Goal: Contribute content: Contribute content

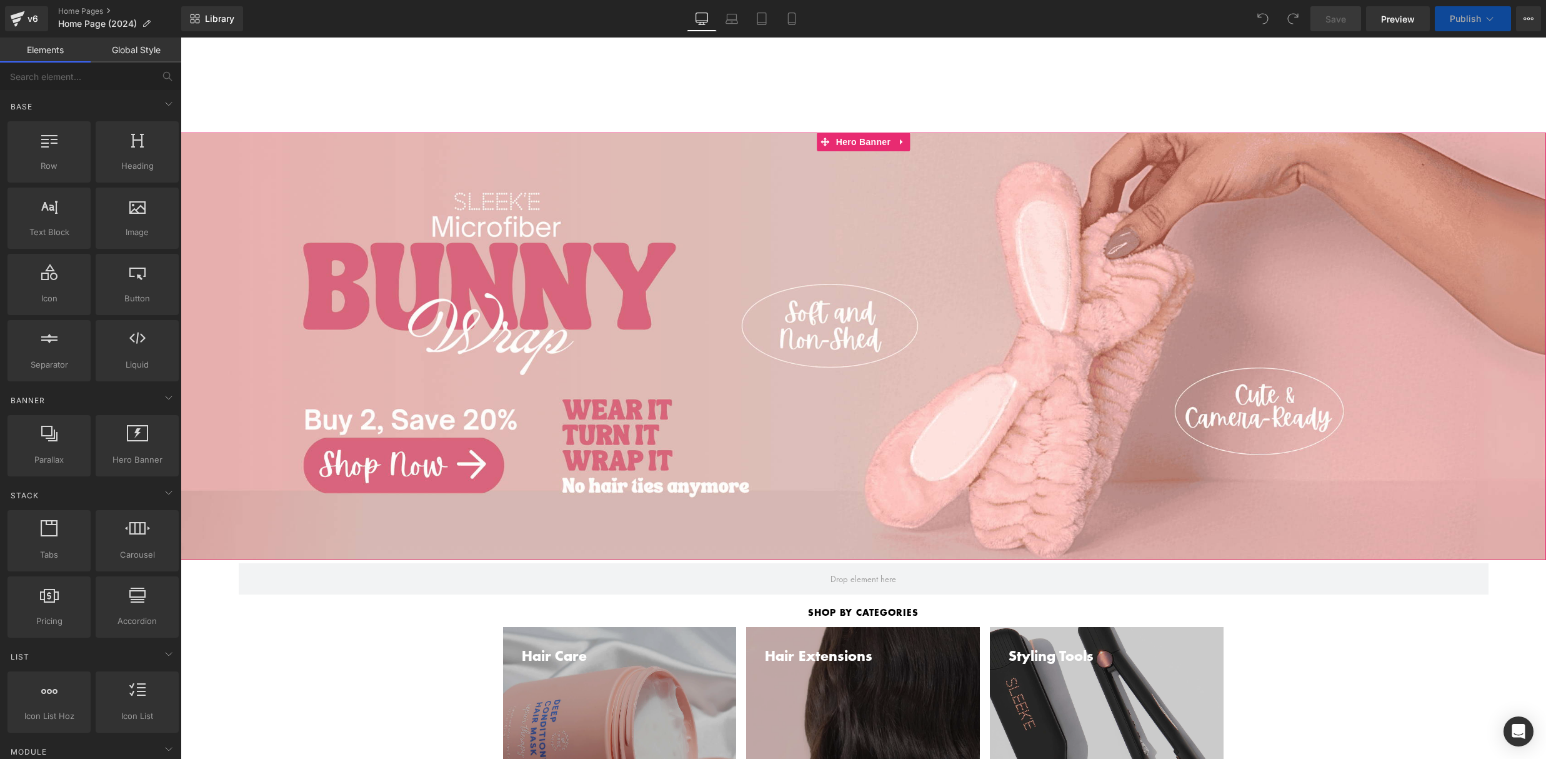
click at [392, 161] on span "Separator Row" at bounding box center [864, 347] width 1366 height 428
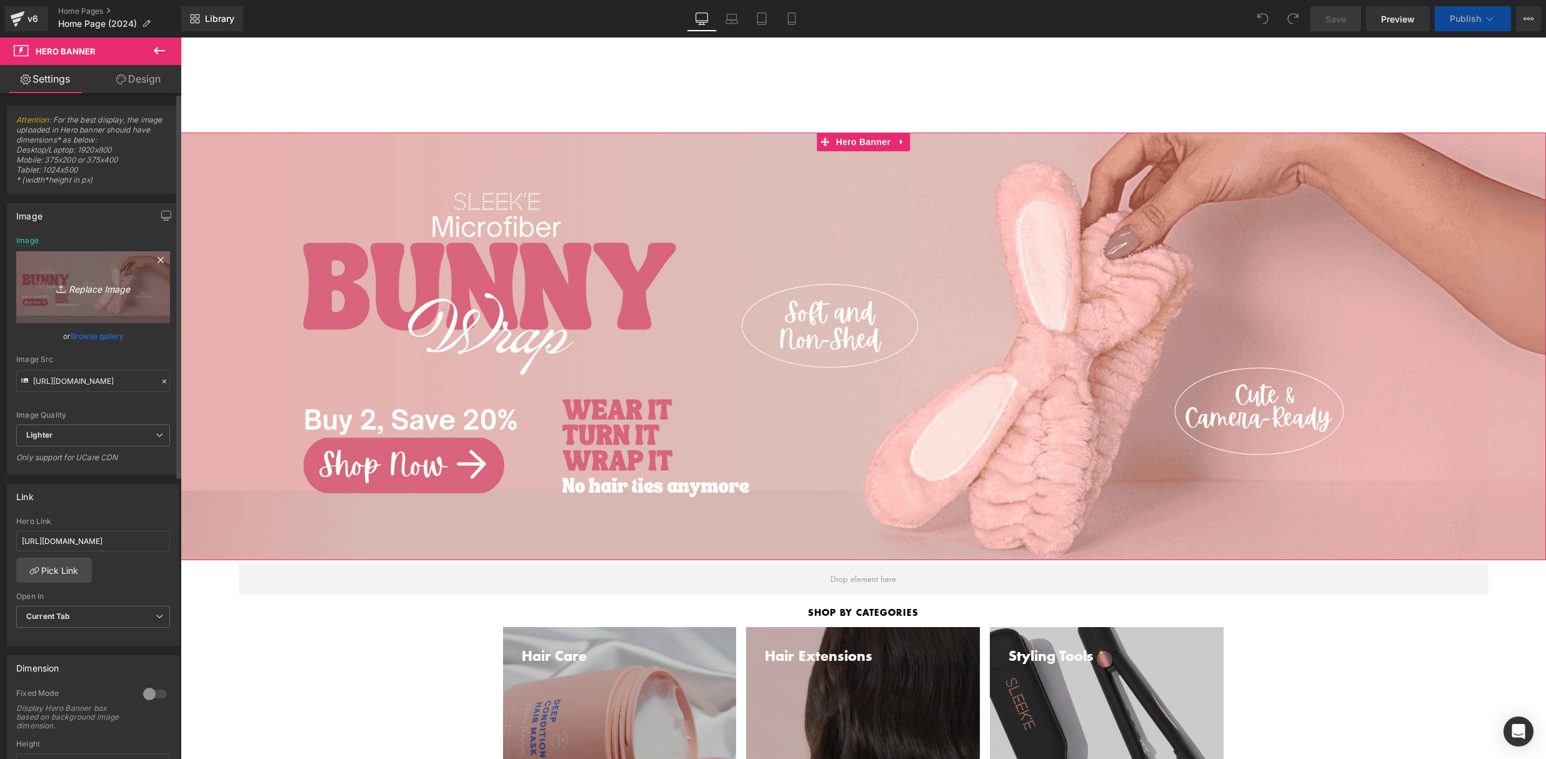
click at [79, 269] on link "Replace Image" at bounding box center [93, 287] width 154 height 72
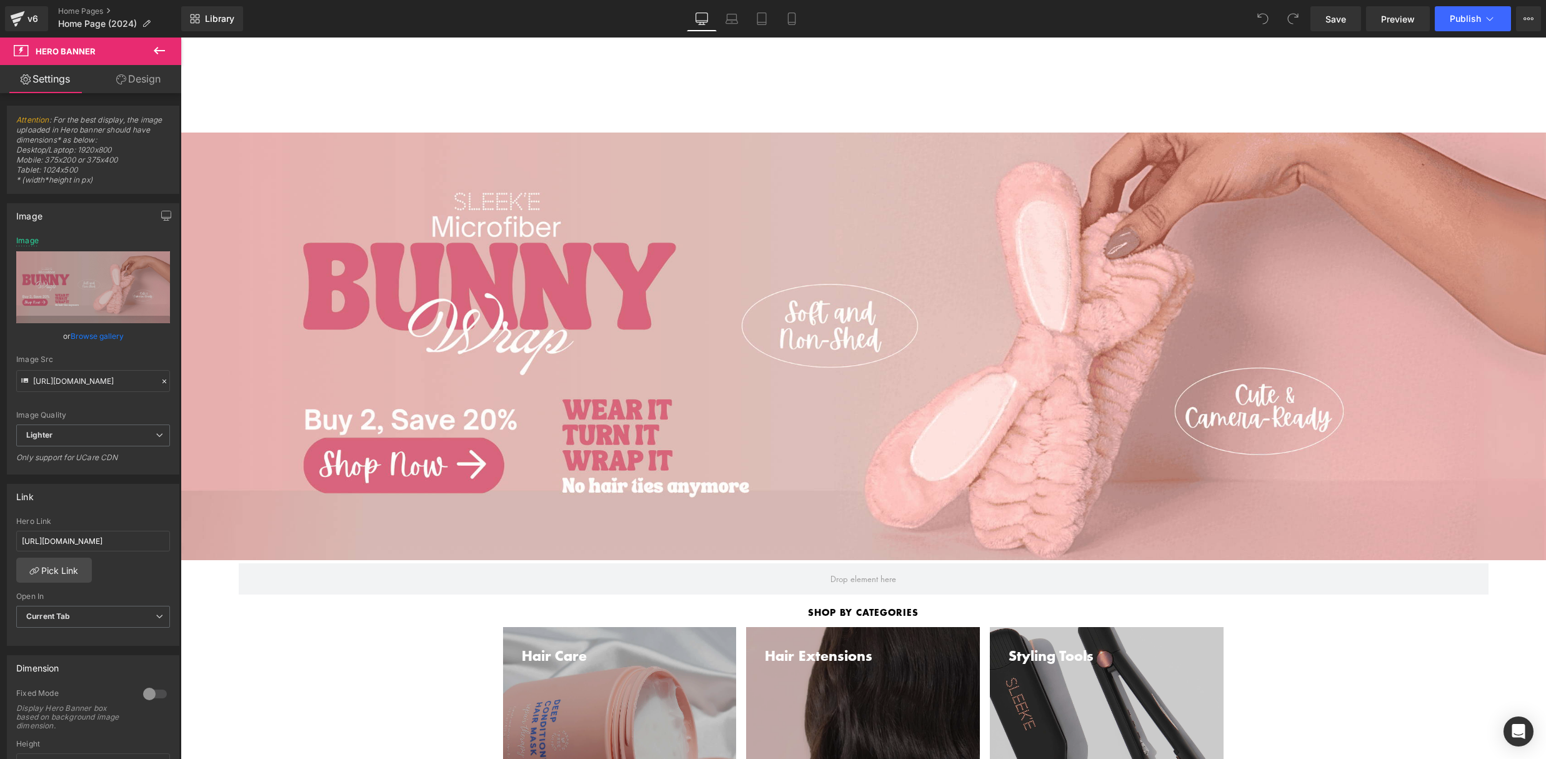
drag, startPoint x: 798, startPoint y: 26, endPoint x: 641, endPoint y: 116, distance: 181.1
click at [798, 26] on link "Mobile" at bounding box center [792, 18] width 30 height 25
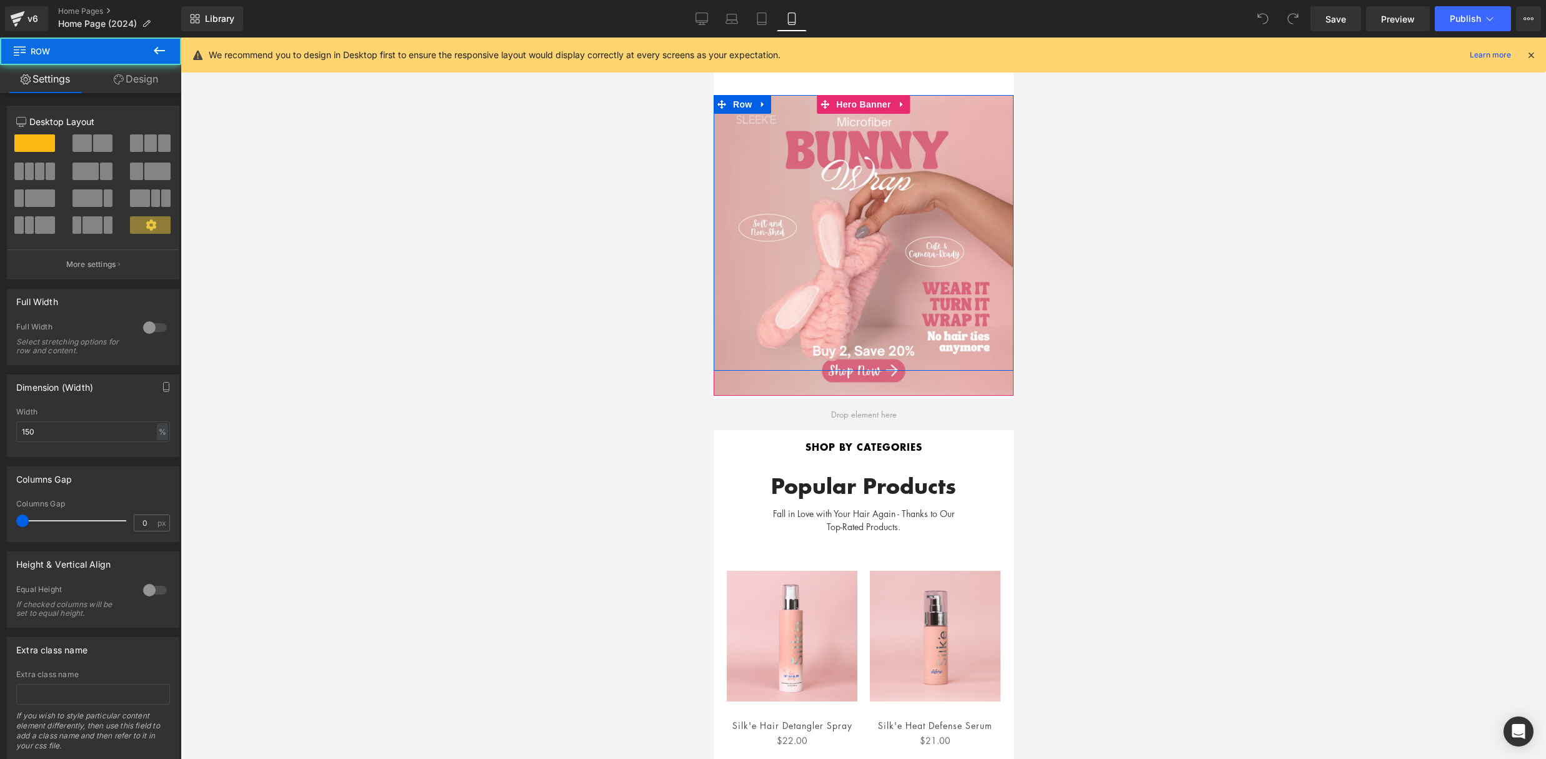
click at [893, 168] on div "Separator Row" at bounding box center [863, 233] width 300 height 276
click at [944, 374] on div at bounding box center [863, 245] width 300 height 301
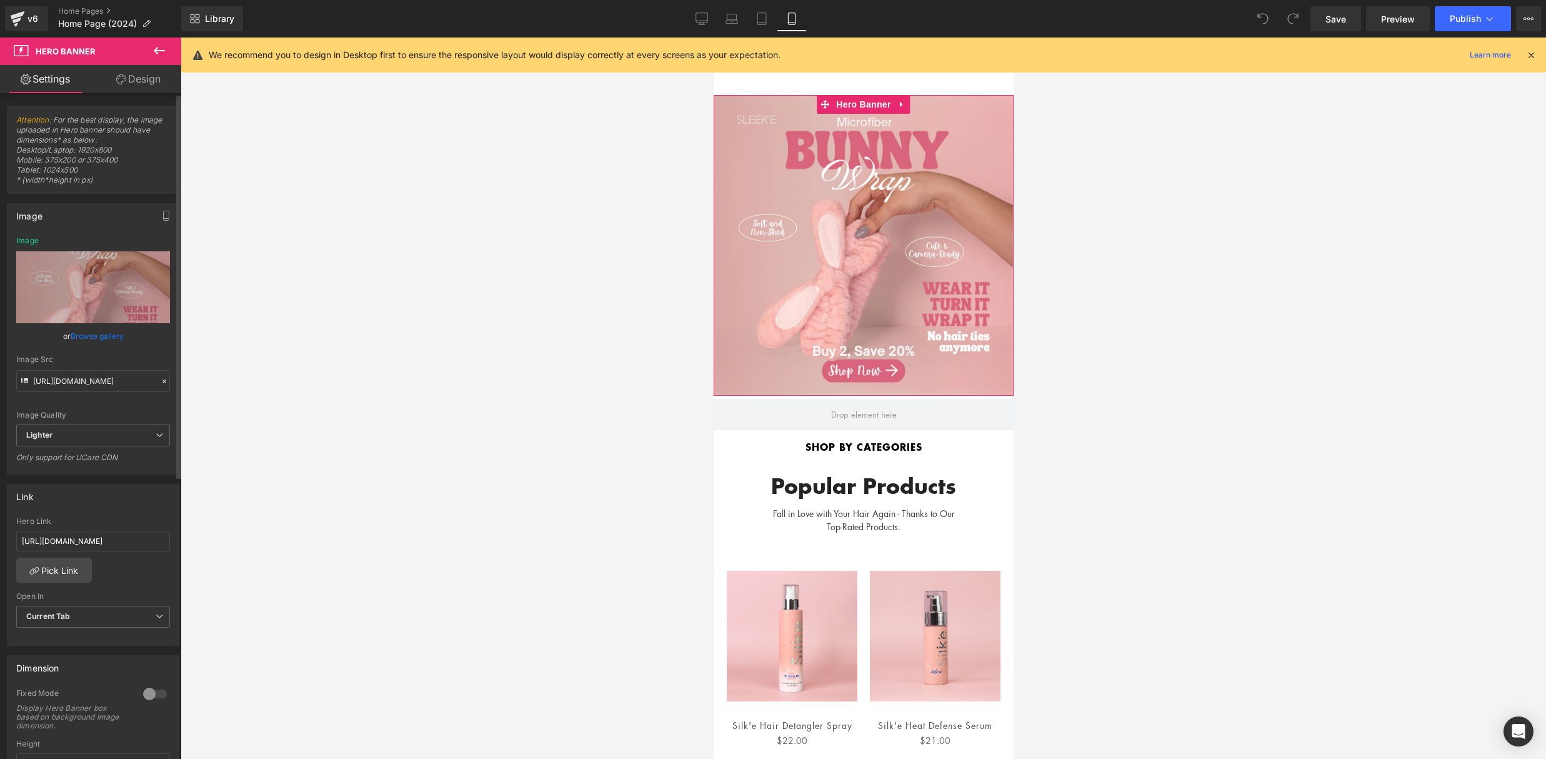
click at [77, 341] on link "Browse gallery" at bounding box center [97, 336] width 53 height 22
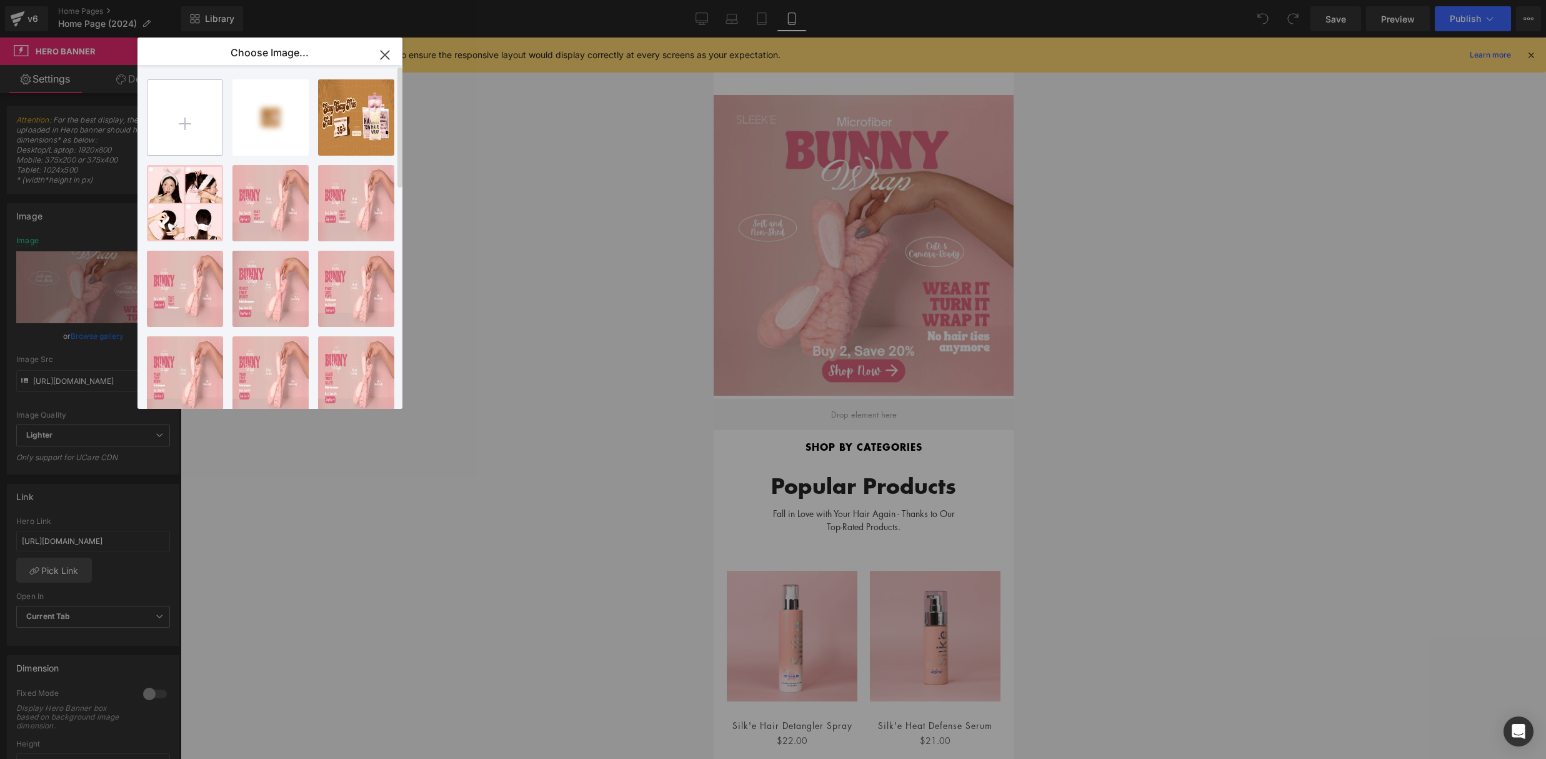
click at [201, 119] on input "file" at bounding box center [185, 117] width 75 height 75
type input "C:\fakepath\oct-sale-compressmobile.png"
click at [0, 0] on div "oct-[PERSON_NAME]...bile.png 1.90 MB" at bounding box center [0, 0] width 0 height 0
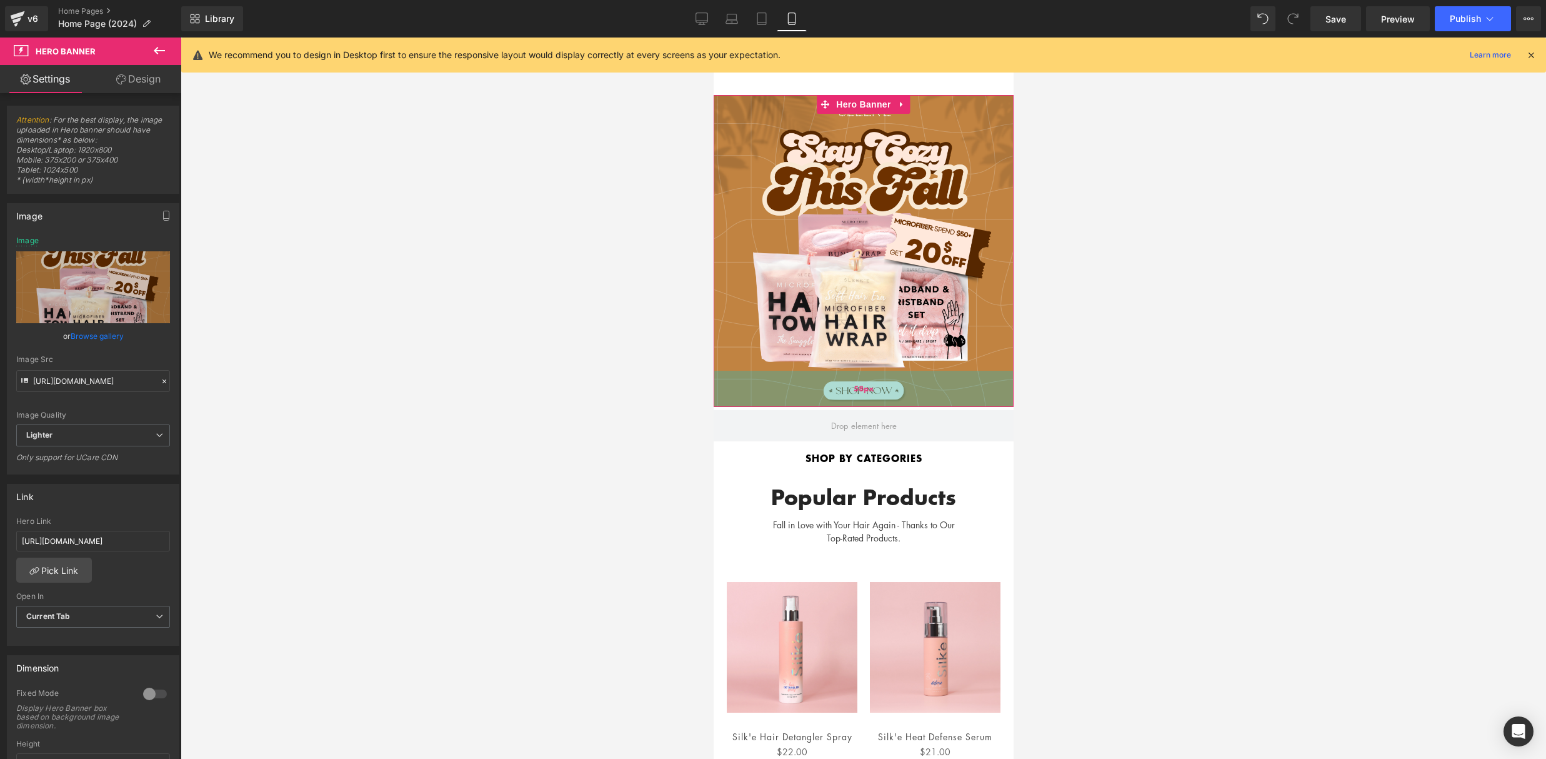
drag, startPoint x: 939, startPoint y: 379, endPoint x: 1864, endPoint y: 364, distance: 925.2
click at [939, 391] on div "58px" at bounding box center [863, 389] width 300 height 36
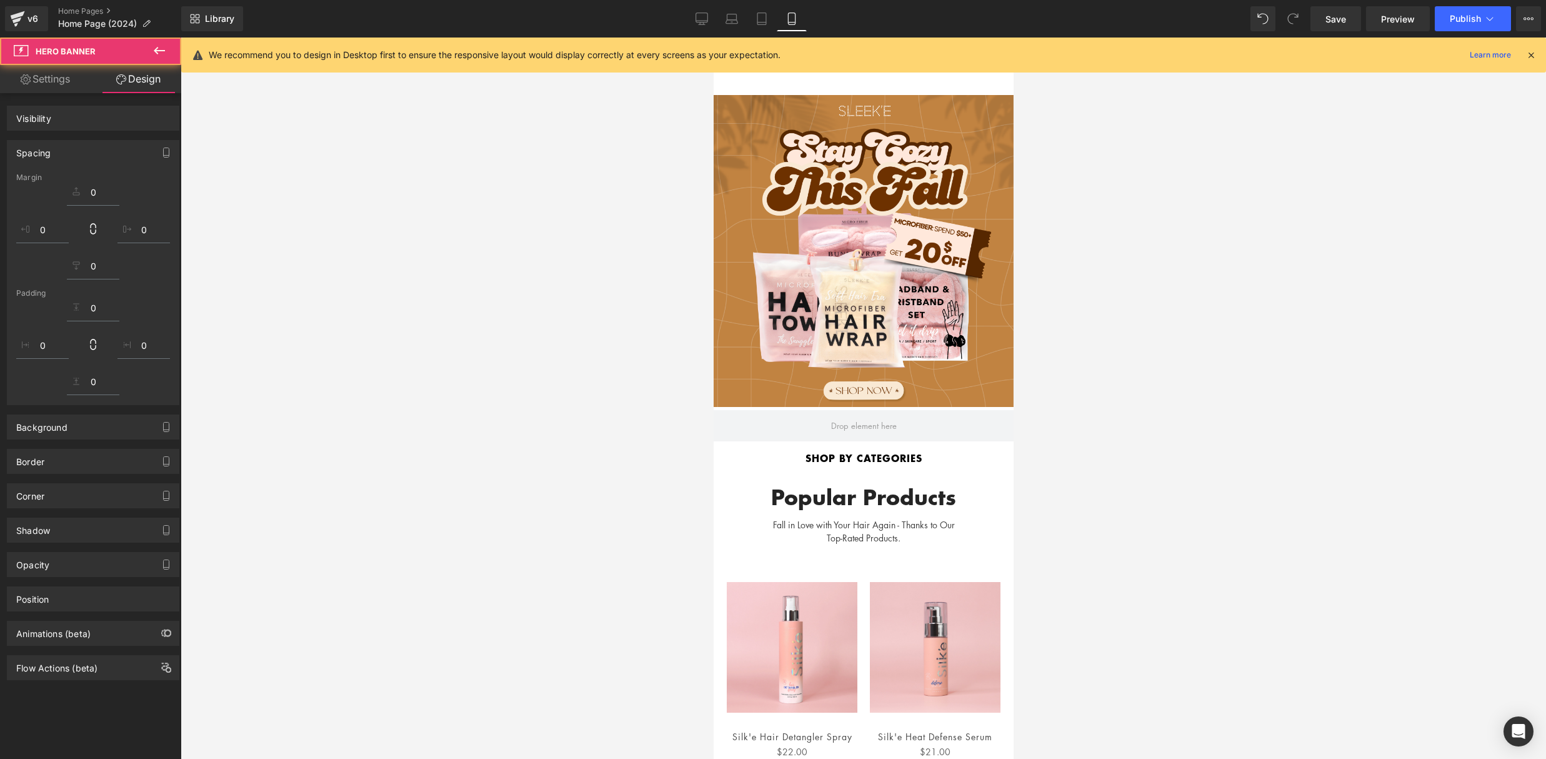
click at [1171, 326] on div at bounding box center [864, 398] width 1366 height 721
